Goal: Information Seeking & Learning: Learn about a topic

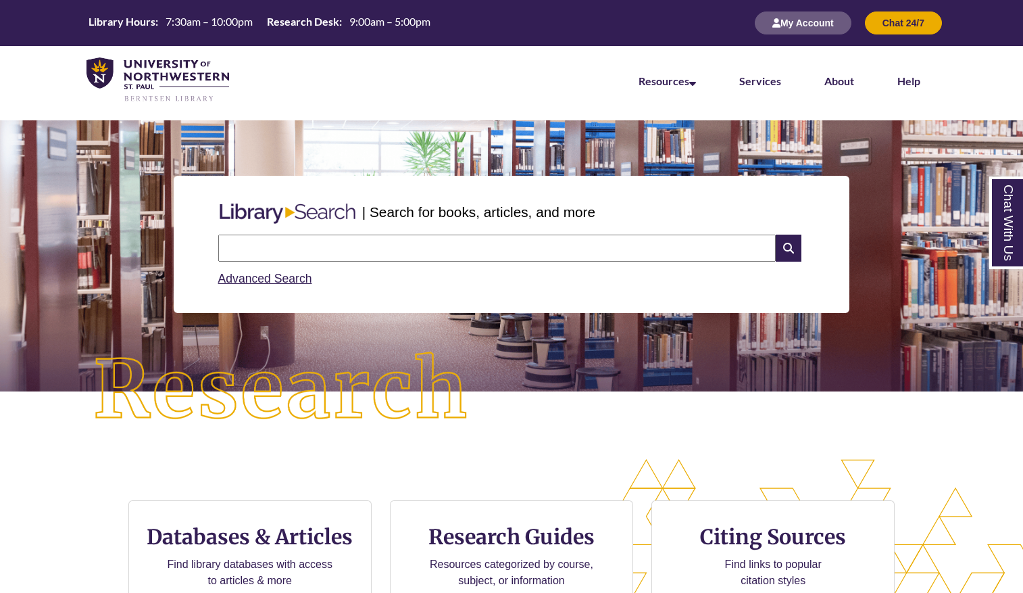
click at [428, 248] on input "text" at bounding box center [497, 248] width 558 height 27
click at [540, 439] on div "| Search for books, articles, and more Search Advanced Search" at bounding box center [511, 289] width 1023 height 339
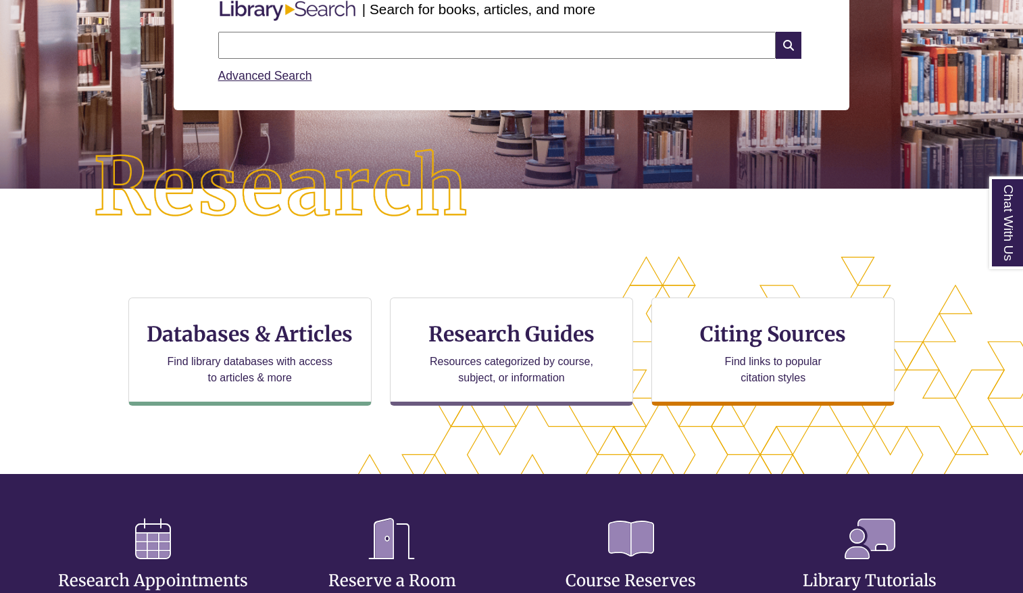
scroll to position [270, 0]
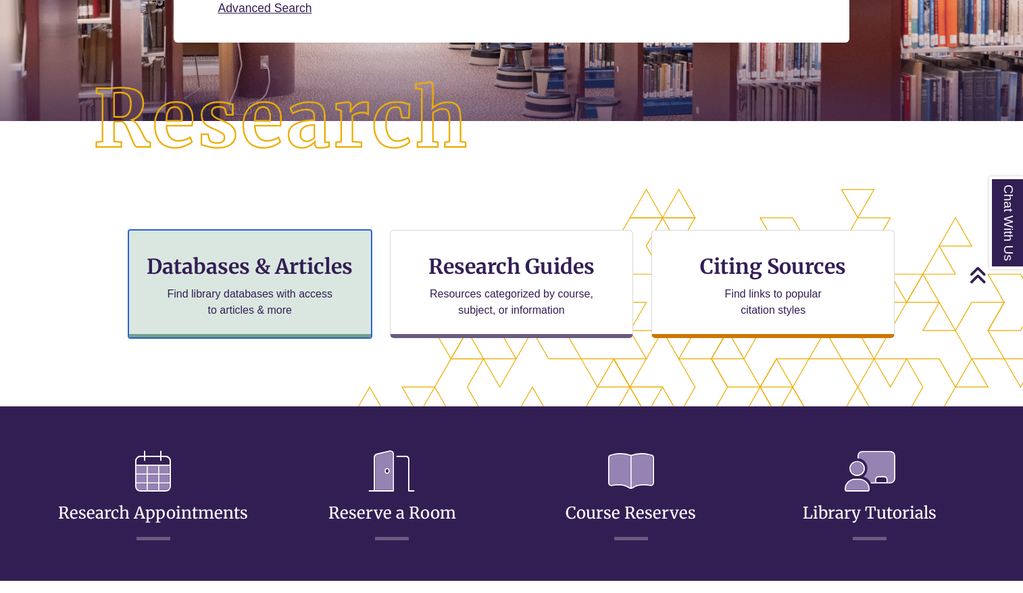
click at [273, 267] on h3 "Databases & Articles" at bounding box center [250, 266] width 220 height 26
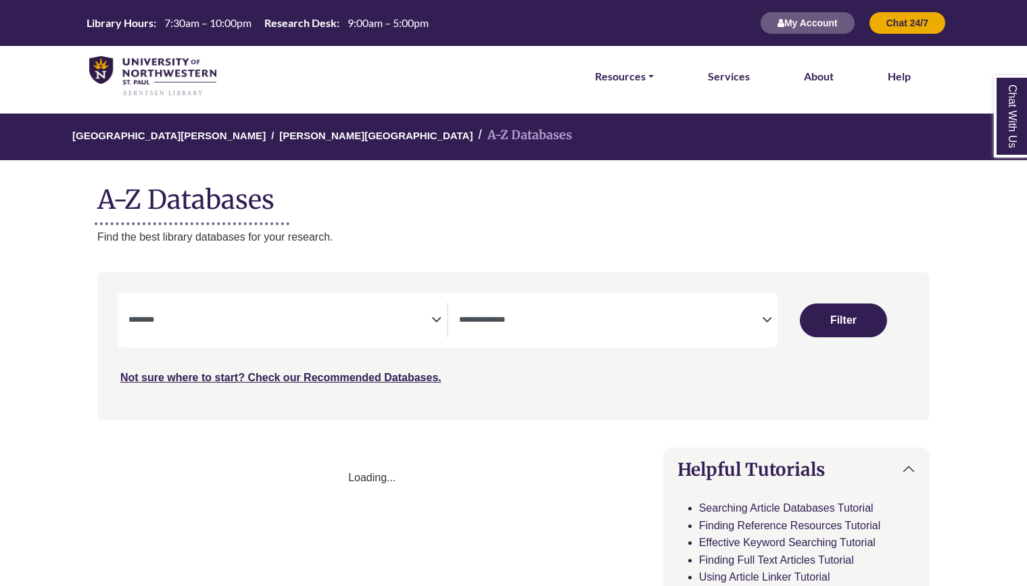
select select "Database Subject Filter"
select select "Database Types Filter"
select select "Database Subject Filter"
select select "Database Types Filter"
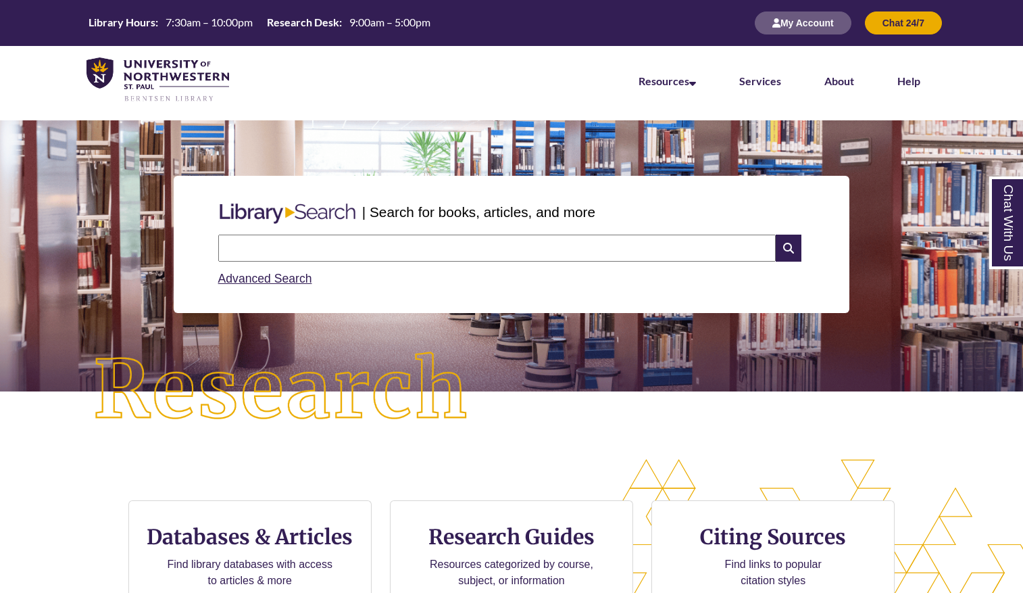
click at [393, 249] on input "text" at bounding box center [497, 248] width 558 height 27
click at [395, 249] on input "**********" at bounding box center [497, 248] width 558 height 27
type input "**********"
